Goal: Task Accomplishment & Management: Use online tool/utility

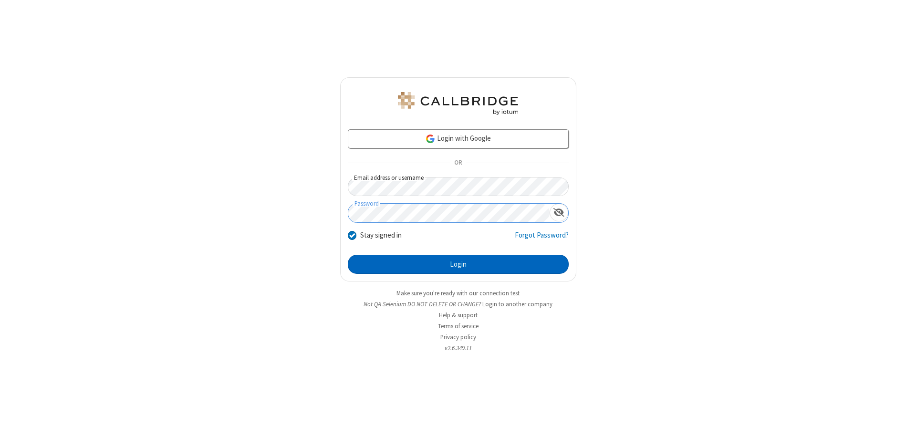
click at [458, 264] on button "Login" at bounding box center [458, 264] width 221 height 19
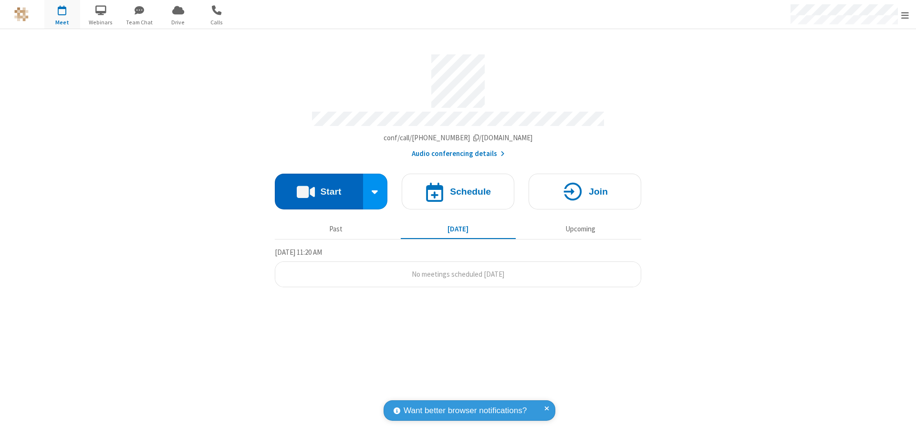
click at [319, 187] on button "Start" at bounding box center [319, 192] width 88 height 36
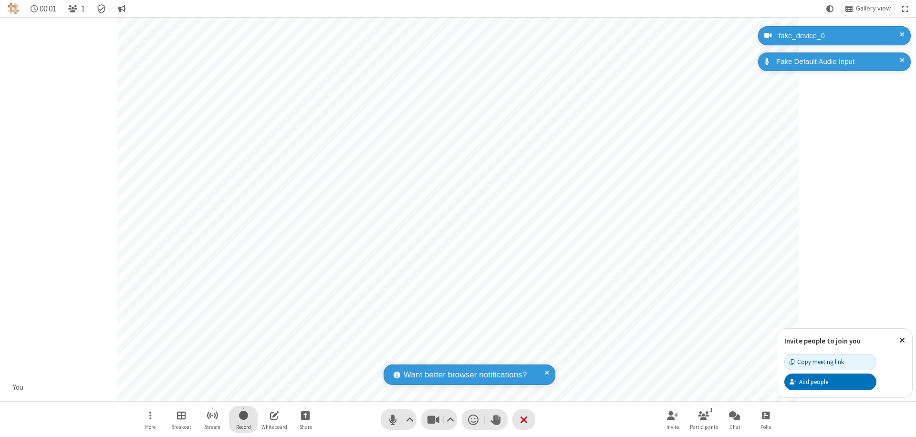
click at [243, 419] on span "Start recording" at bounding box center [243, 415] width 9 height 12
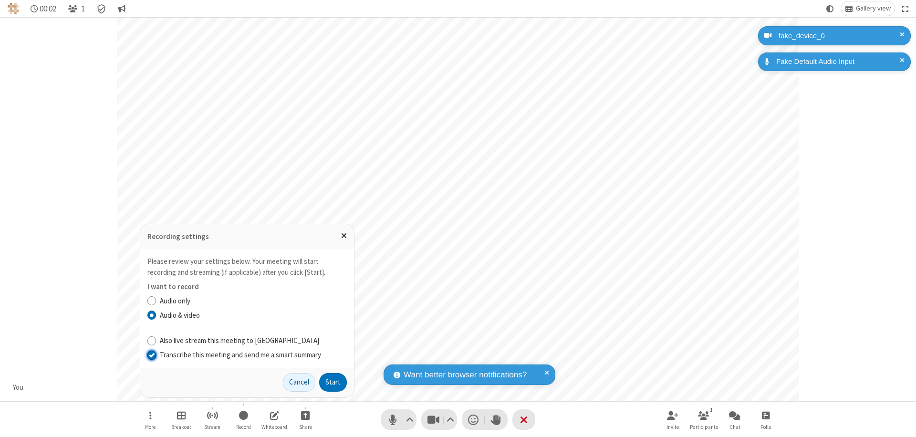
click at [151, 354] on input "Transcribe this meeting and send me a smart summary" at bounding box center [151, 355] width 9 height 10
click at [333, 382] on button "Start" at bounding box center [333, 382] width 28 height 19
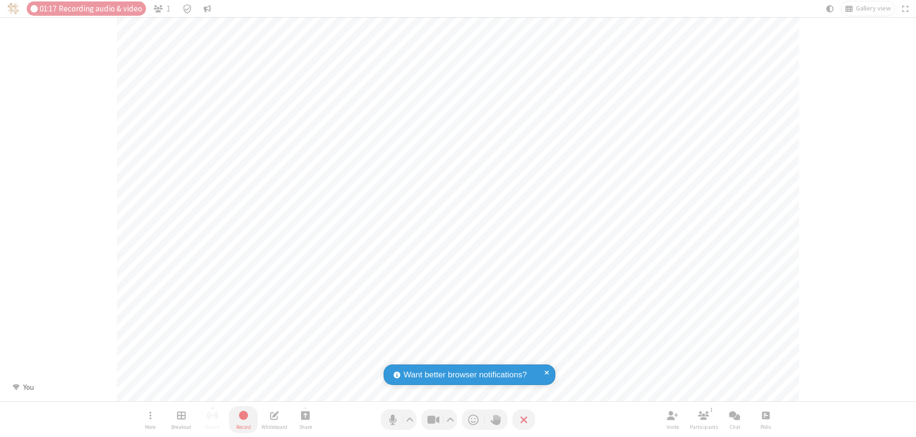
click at [243, 419] on span "Stop recording" at bounding box center [243, 415] width 12 height 13
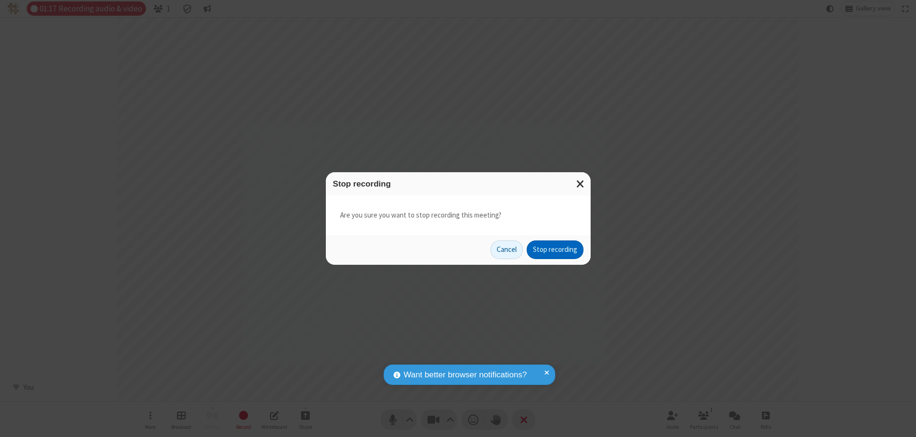
click at [555, 249] on button "Stop recording" at bounding box center [555, 249] width 57 height 19
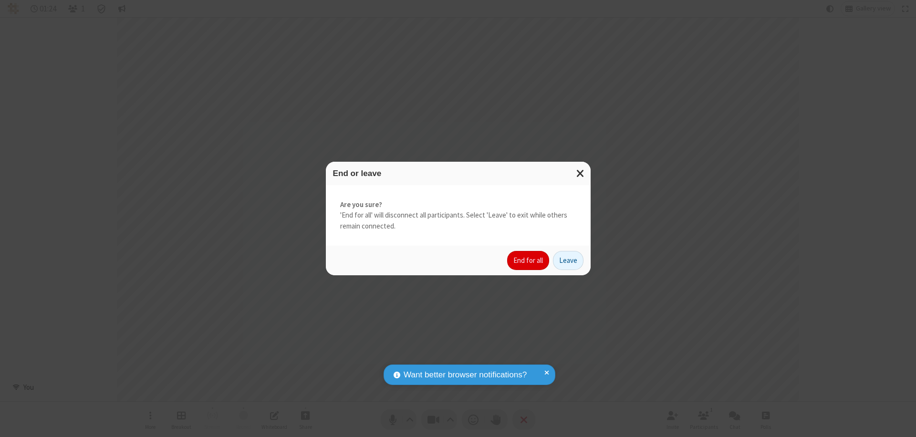
click at [529, 260] on button "End for all" at bounding box center [528, 260] width 42 height 19
